Goal: Find specific page/section: Find specific page/section

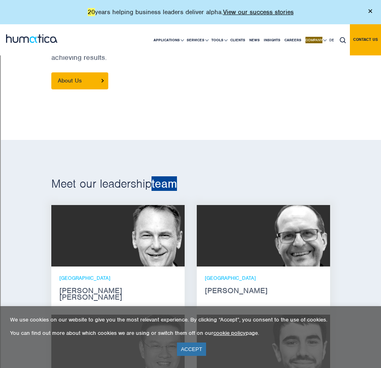
scroll to position [364, 0]
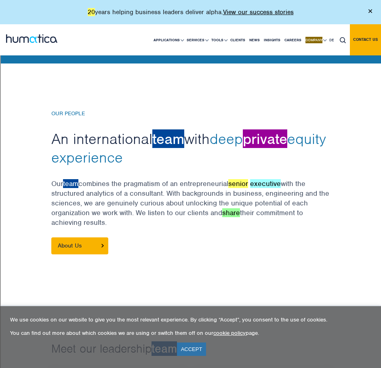
click at [39, 123] on div at bounding box center [190, 184] width 381 height 241
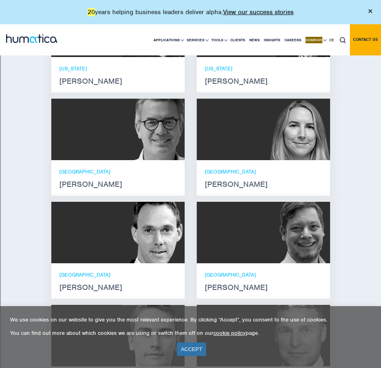
scroll to position [716, 0]
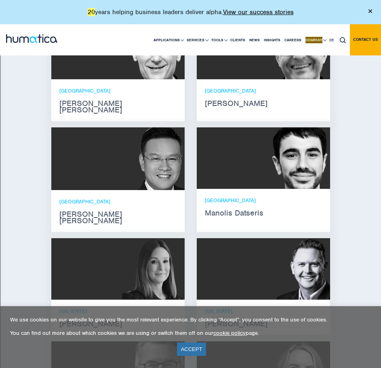
click at [84, 198] on p "SINGAPORE" at bounding box center [117, 201] width 117 height 7
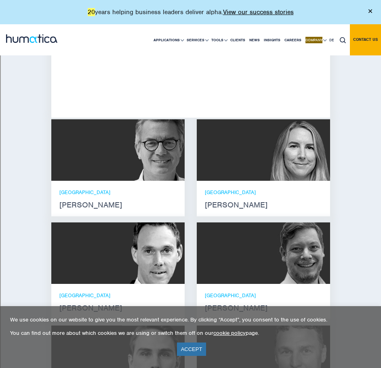
scroll to position [959, 0]
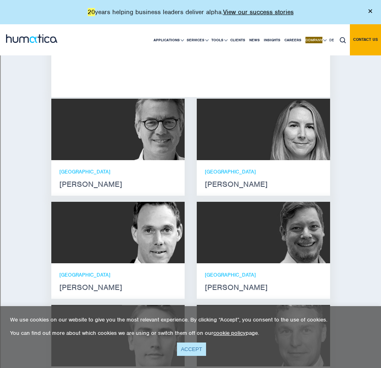
click at [182, 347] on link "ACCEPT" at bounding box center [192, 349] width 30 height 13
